Goal: Navigation & Orientation: Find specific page/section

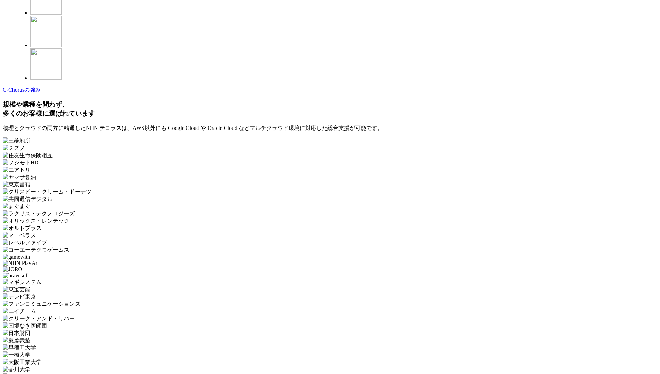
scroll to position [2021, 0]
